Goal: Task Accomplishment & Management: Use online tool/utility

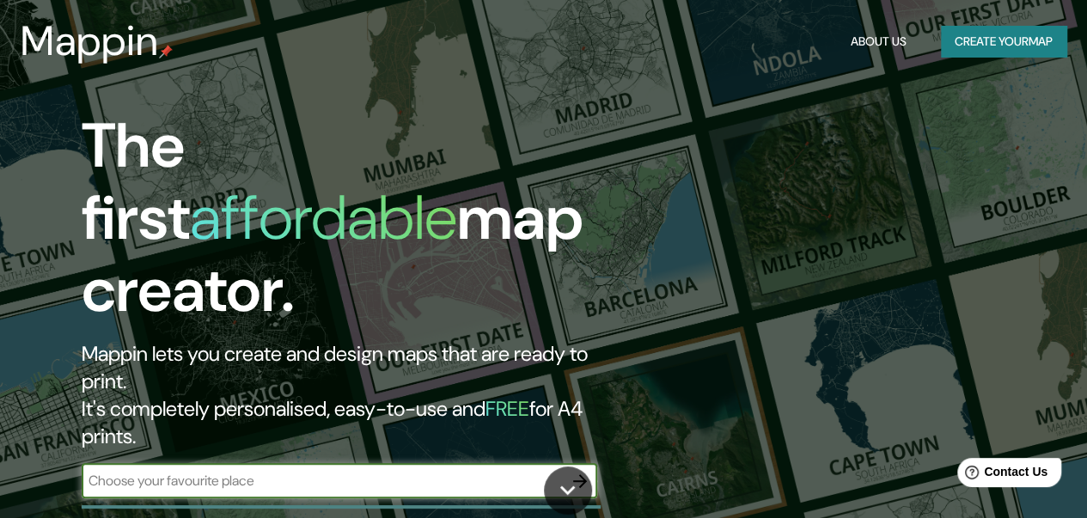
click at [386, 464] on div "​" at bounding box center [339, 481] width 515 height 34
paste input "[GEOGRAPHIC_DATA]"
type input "[GEOGRAPHIC_DATA]"
click at [573, 430] on div "The first affordable map creator. Mappin lets you create and design maps that a…" at bounding box center [353, 312] width 652 height 405
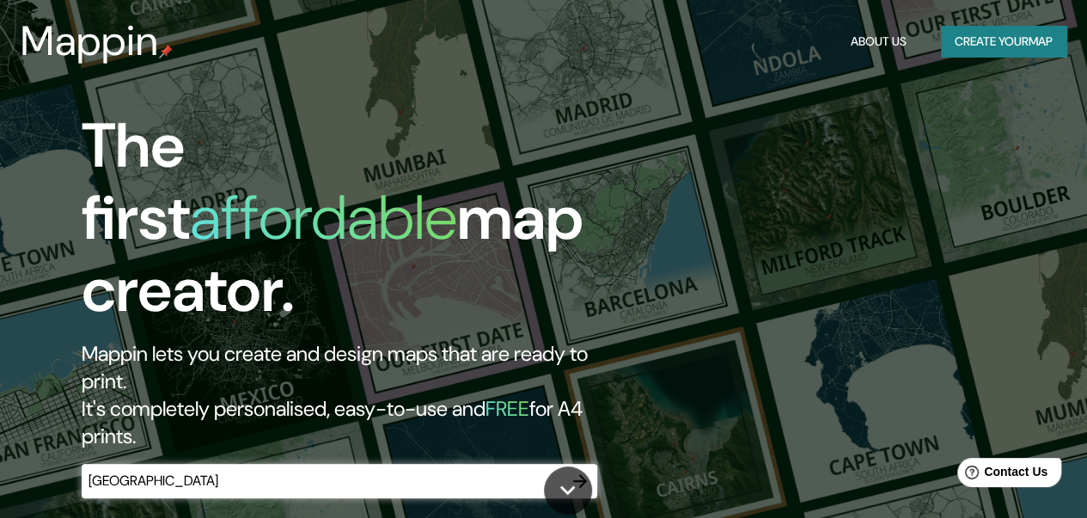
click at [573, 471] on icon "button" at bounding box center [580, 481] width 21 height 21
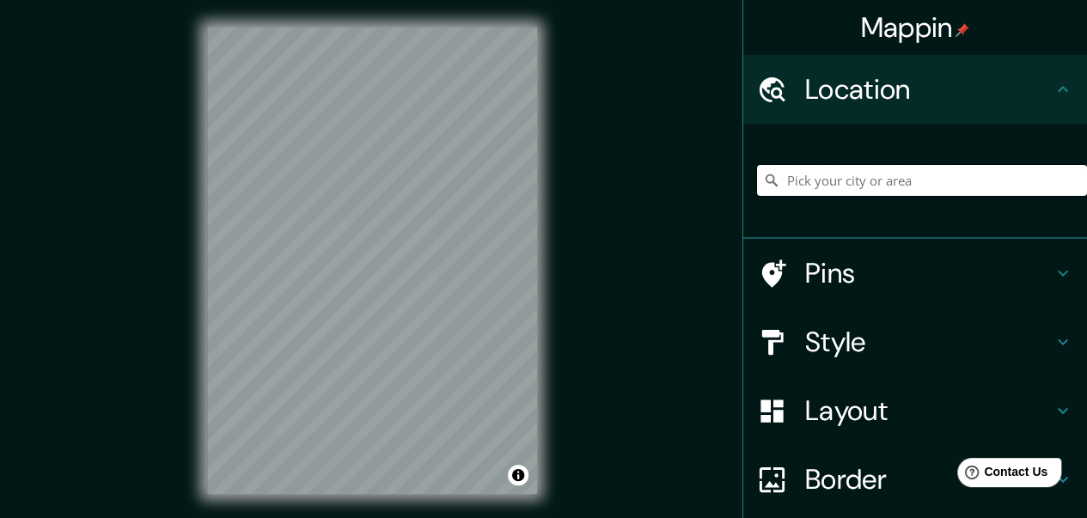
click at [851, 188] on input "Pick your city or area" at bounding box center [922, 180] width 330 height 31
paste input "[GEOGRAPHIC_DATA]"
click at [830, 178] on input "[GEOGRAPHIC_DATA], [GEOGRAPHIC_DATA], [GEOGRAPHIC_DATA][PERSON_NAME], [GEOGRAPH…" at bounding box center [922, 180] width 330 height 31
click at [926, 80] on h4 "Location" at bounding box center [928, 89] width 247 height 34
click at [1014, 87] on h4 "Location" at bounding box center [928, 89] width 247 height 34
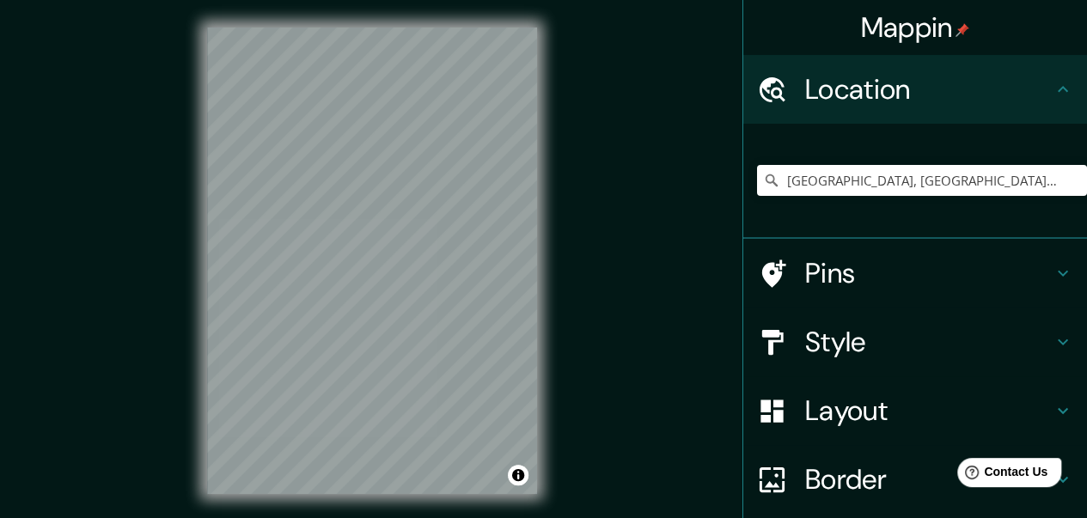
click at [885, 283] on h4 "Pins" at bounding box center [928, 273] width 247 height 34
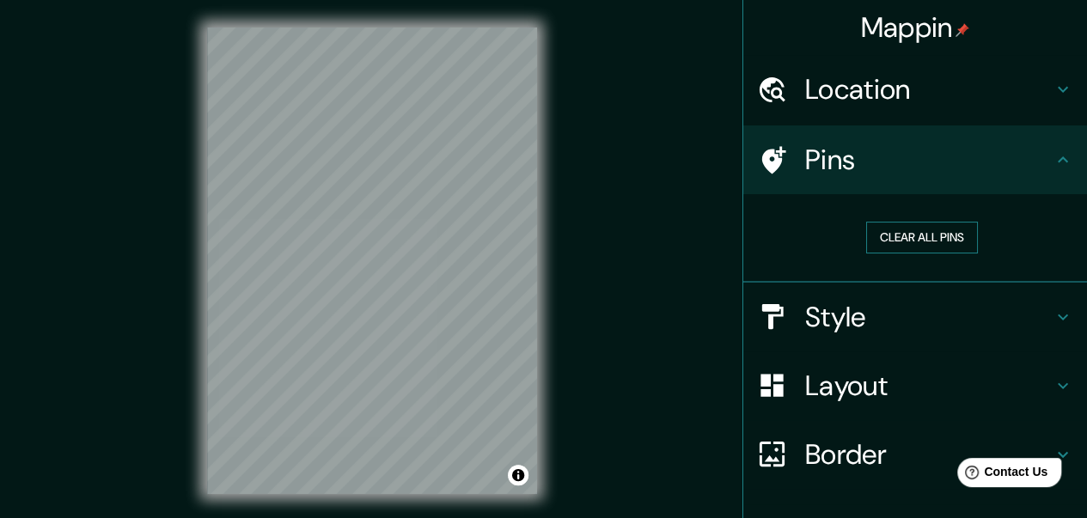
click at [873, 229] on button "Clear all pins" at bounding box center [922, 238] width 112 height 32
click at [899, 229] on button "Clear all pins" at bounding box center [922, 238] width 112 height 32
click at [845, 106] on h4 "Location" at bounding box center [928, 89] width 247 height 34
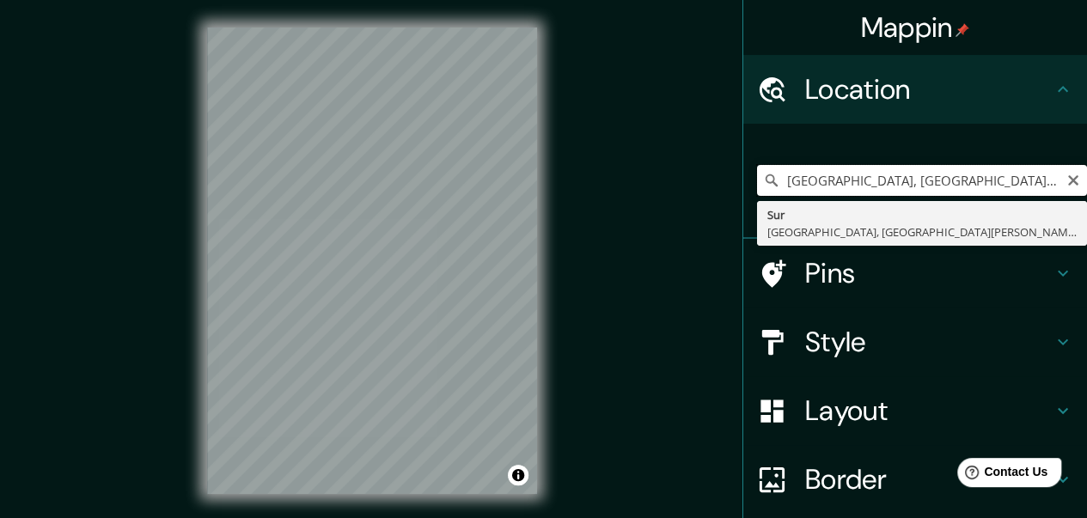
click at [856, 185] on input "[GEOGRAPHIC_DATA], [GEOGRAPHIC_DATA], [GEOGRAPHIC_DATA][PERSON_NAME], [GEOGRAPH…" at bounding box center [922, 180] width 330 height 31
paste input "[GEOGRAPHIC_DATA]"
type input "Sur, [GEOGRAPHIC_DATA], pr25°14'45.7"S 57°35'26.0"Wovincia [PERSON_NAME][GEOGRA…"
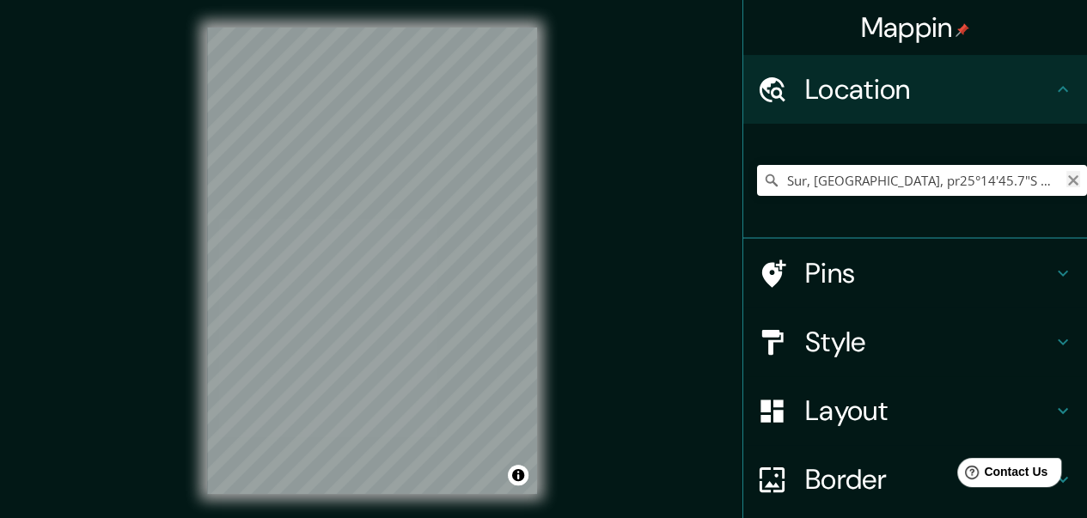
click at [1066, 184] on icon "Clear" at bounding box center [1073, 181] width 14 height 14
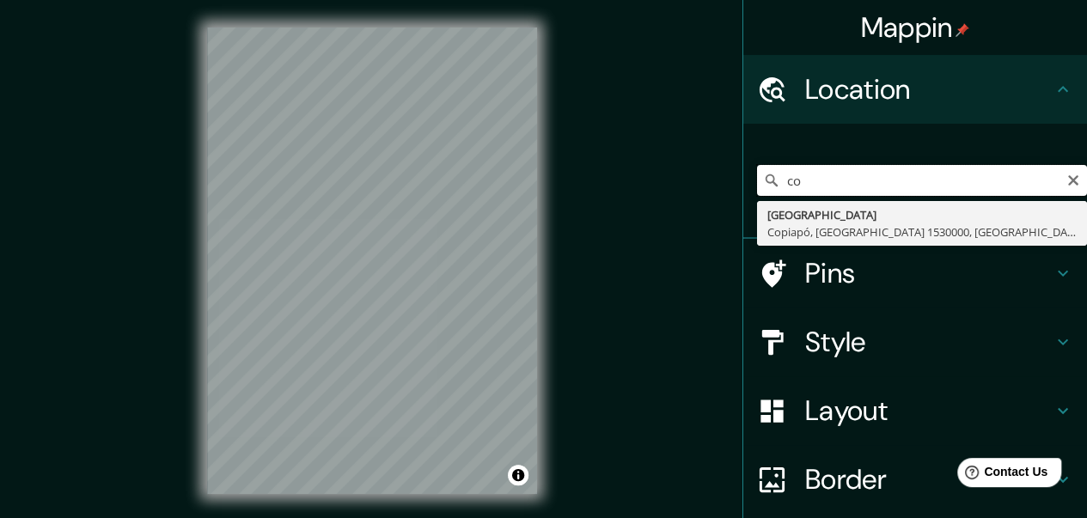
type input "c"
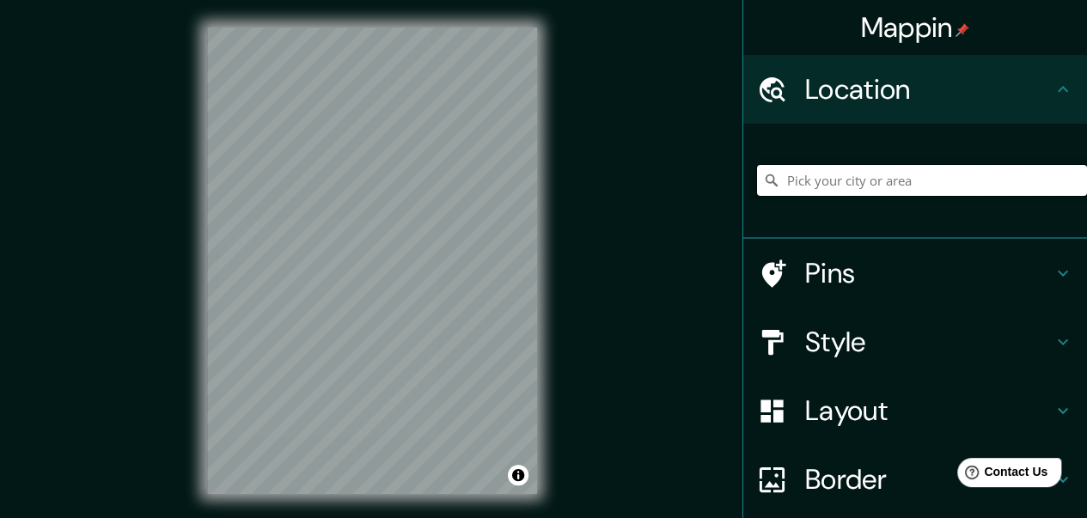
paste input "Av. Costanera Nte"
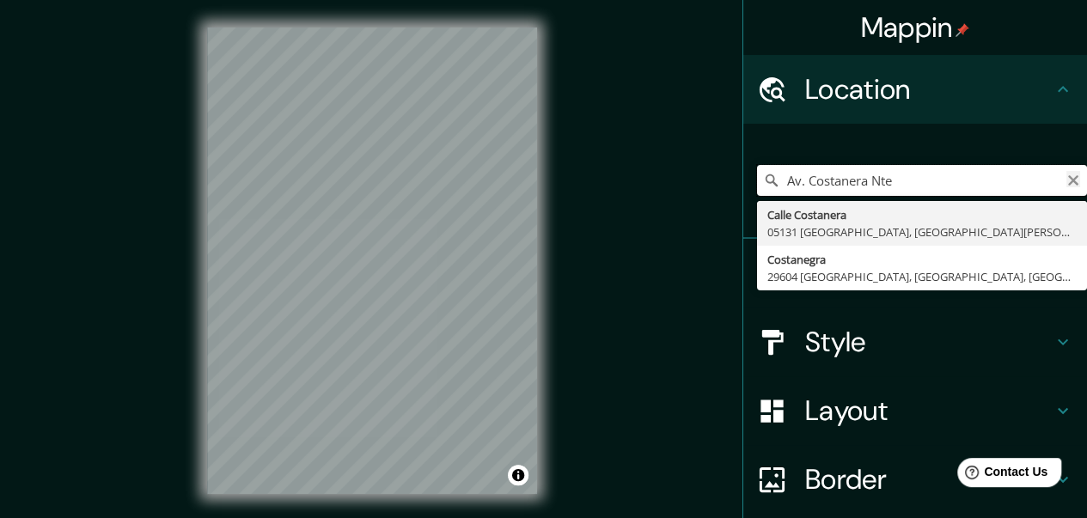
type input "Av. Costanera Nte"
click at [1066, 181] on icon "Clear" at bounding box center [1073, 181] width 14 height 14
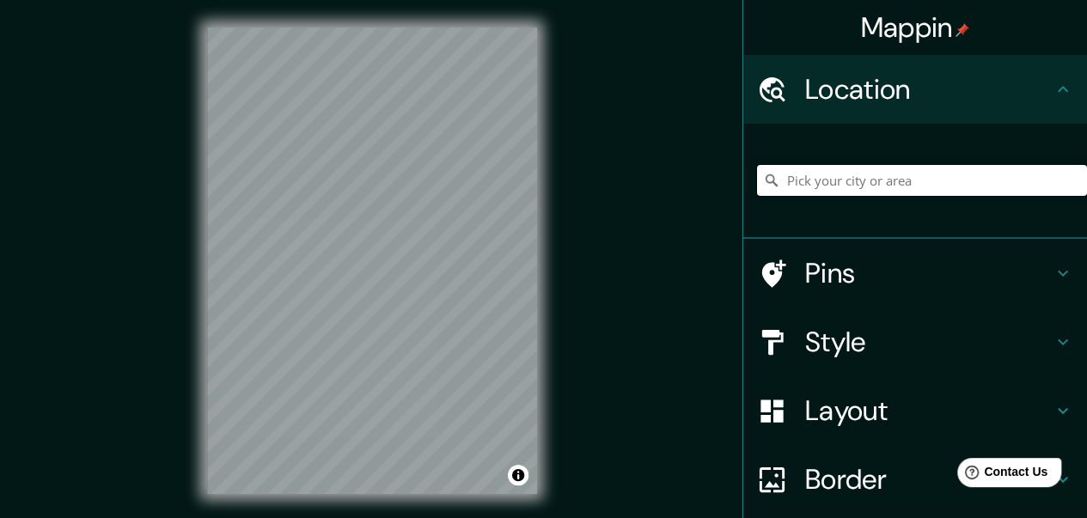
click at [968, 186] on input "Pick your city or area" at bounding box center [922, 180] width 330 height 31
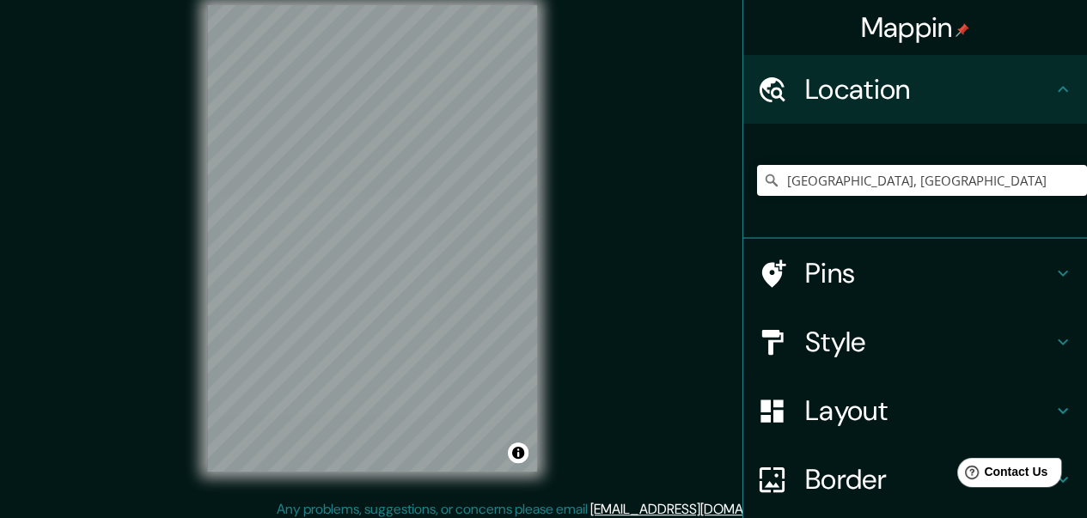
scroll to position [31, 0]
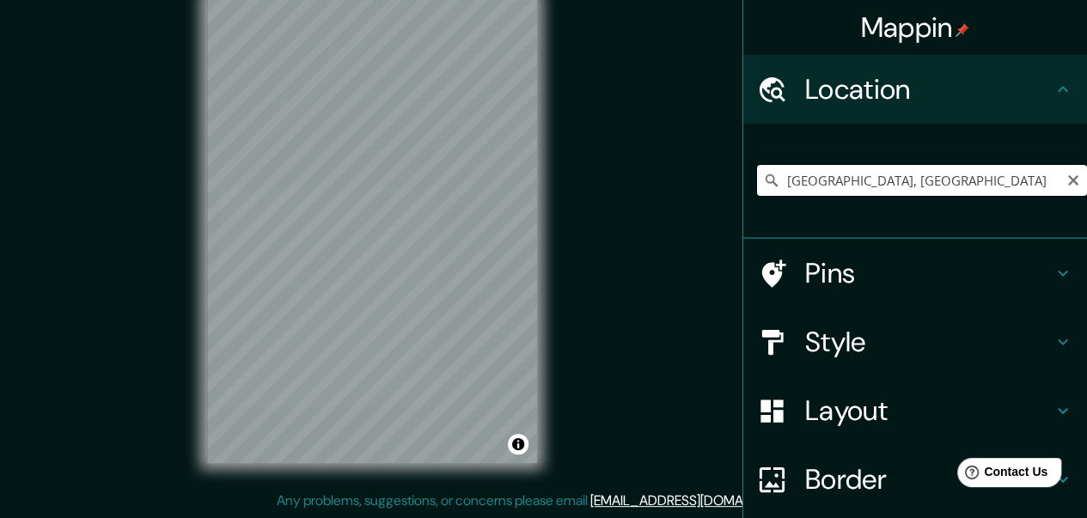
click at [932, 182] on input "[GEOGRAPHIC_DATA], [GEOGRAPHIC_DATA]" at bounding box center [922, 180] width 330 height 31
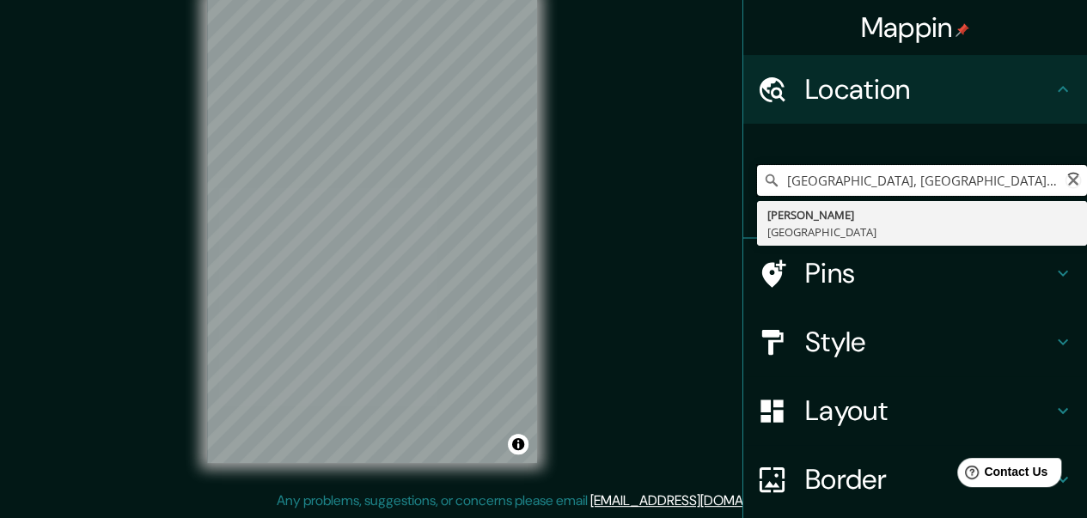
type input "[GEOGRAPHIC_DATA], [GEOGRAPHIC_DATA]"
